Goal: Information Seeking & Learning: Learn about a topic

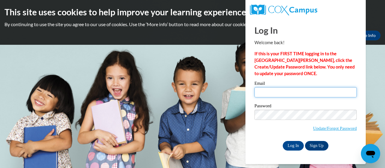
click at [258, 89] on input "Email" at bounding box center [305, 92] width 102 height 10
type input "asfrench75@gmail.com"
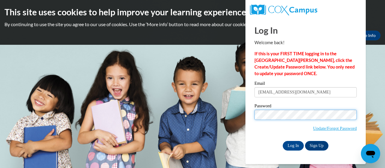
click at [282, 141] on input "Log In" at bounding box center [292, 146] width 21 height 10
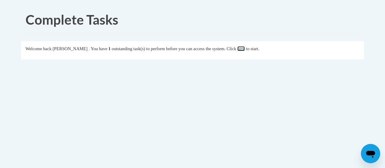
click at [245, 49] on link "here" at bounding box center [241, 48] width 8 height 5
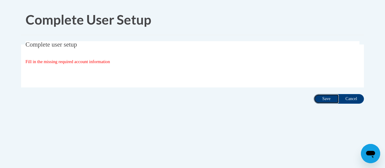
click at [322, 99] on input "Save" at bounding box center [325, 99] width 25 height 10
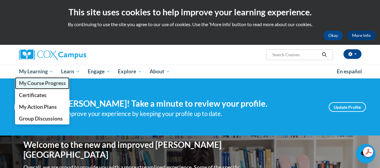
click at [38, 82] on span "My Course Progress" at bounding box center [42, 83] width 47 height 6
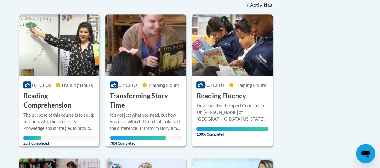
scroll to position [142, 0]
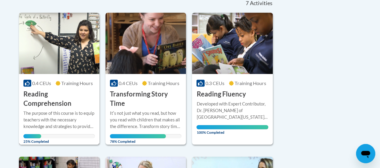
click at [43, 104] on h3 "Reading Comprehension" at bounding box center [59, 99] width 72 height 19
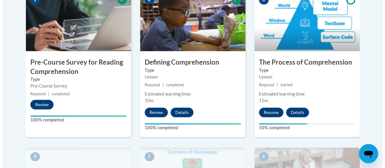
scroll to position [212, 0]
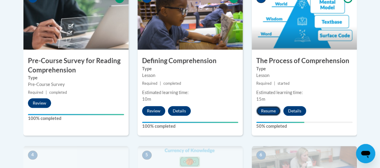
click at [264, 108] on button "Resume" at bounding box center [268, 111] width 24 height 10
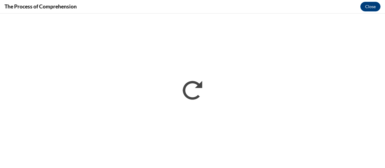
scroll to position [0, 0]
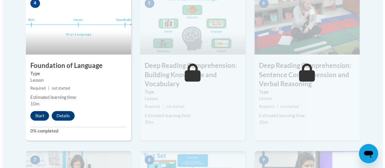
scroll to position [361, 0]
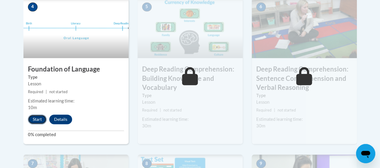
click at [39, 118] on button "Start" at bounding box center [37, 119] width 19 height 10
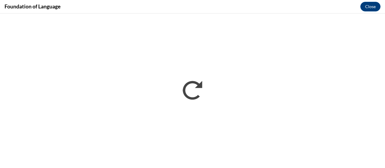
scroll to position [0, 0]
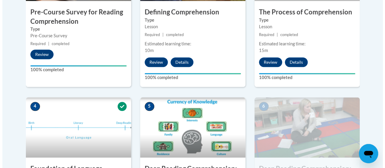
scroll to position [381, 0]
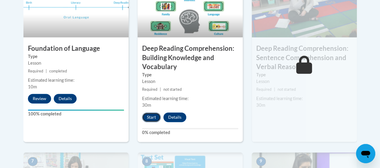
click at [148, 117] on button "Start" at bounding box center [151, 117] width 19 height 10
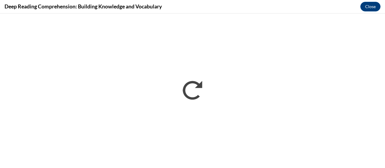
scroll to position [0, 0]
